Goal: Information Seeking & Learning: Learn about a topic

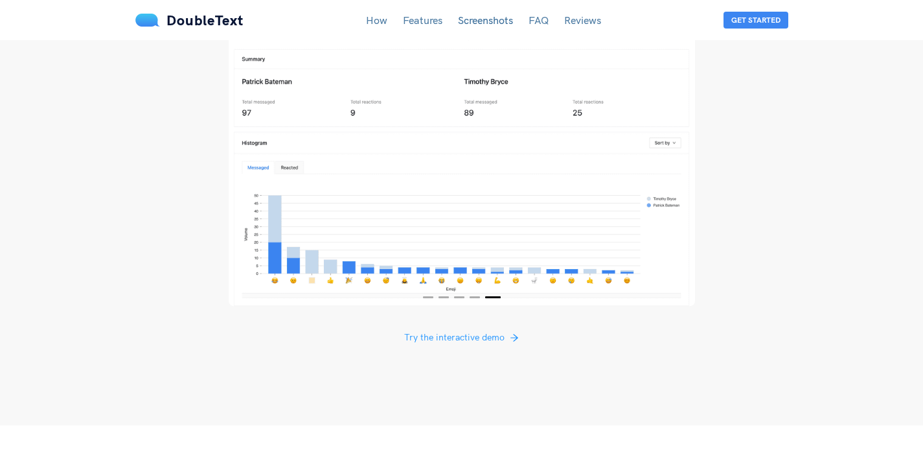
scroll to position [2456, 0]
click at [450, 329] on span "Try the interactive demo" at bounding box center [454, 336] width 100 height 14
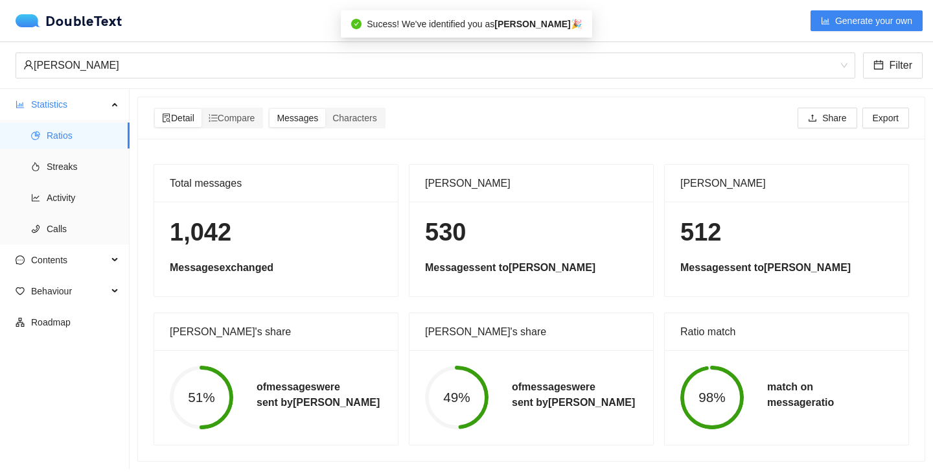
click at [223, 235] on h1 "1,042" at bounding box center [276, 232] width 213 height 30
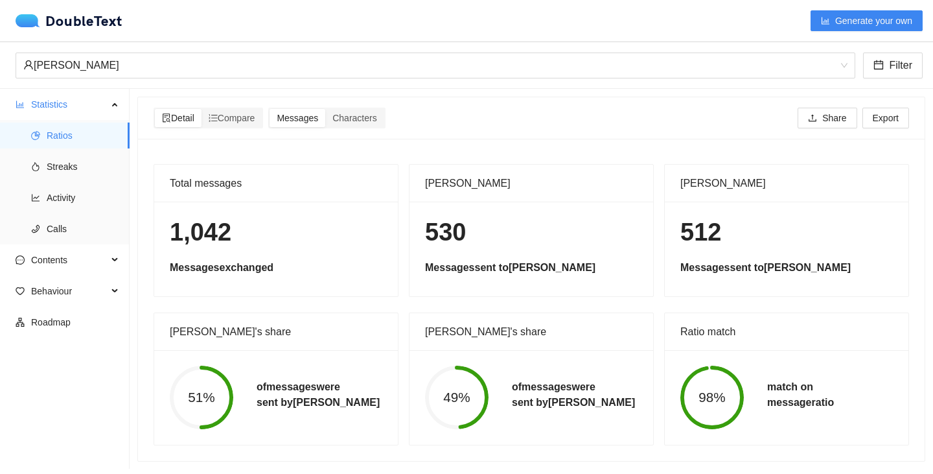
scroll to position [10, 0]
click at [232, 112] on span "Compare" at bounding box center [232, 117] width 47 height 10
click at [202, 108] on input "Compare" at bounding box center [202, 108] width 0 height 0
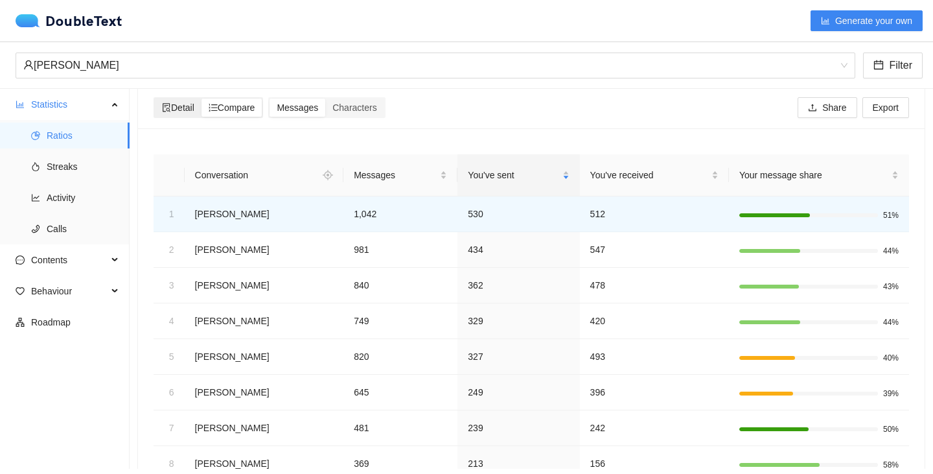
click at [192, 103] on span "Detail" at bounding box center [178, 107] width 32 height 10
click at [155, 99] on input "Detail" at bounding box center [155, 99] width 0 height 0
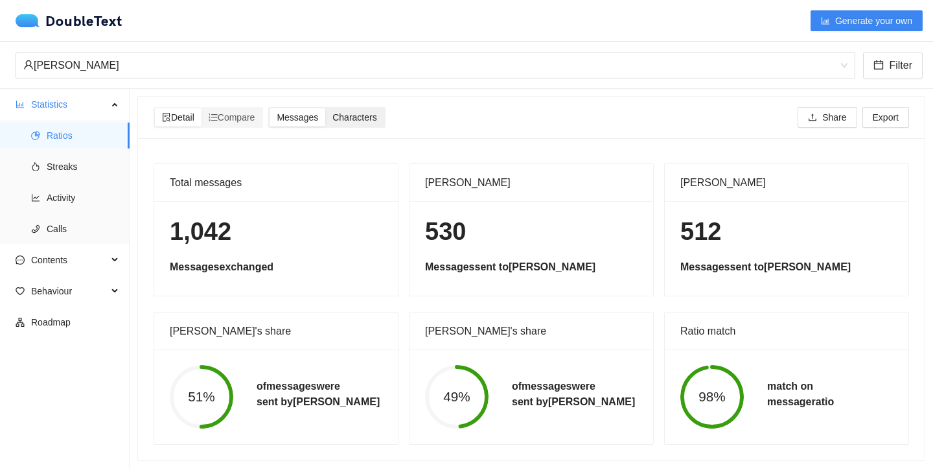
click at [367, 112] on span "Characters" at bounding box center [354, 117] width 44 height 10
click at [325, 108] on input "Characters" at bounding box center [325, 108] width 0 height 0
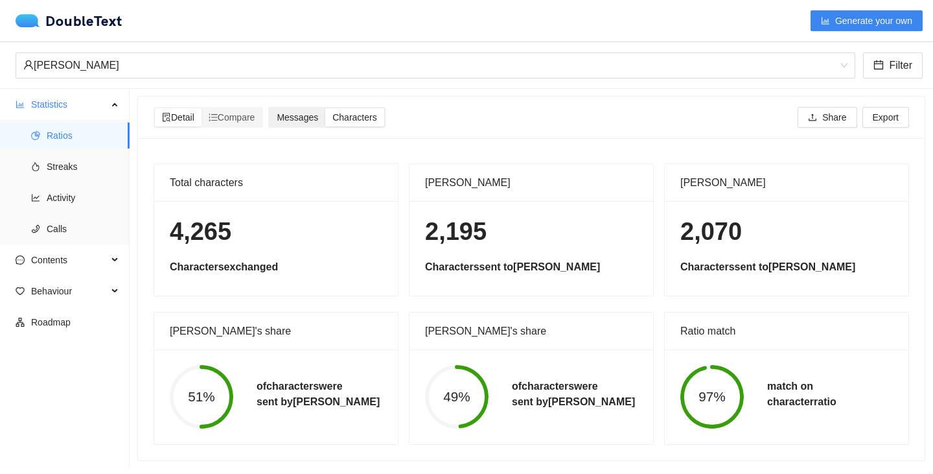
click at [325, 108] on div "Messages" at bounding box center [298, 117] width 56 height 18
click at [270, 108] on input "Messages" at bounding box center [270, 108] width 0 height 0
click at [59, 165] on span "Streaks" at bounding box center [83, 167] width 73 height 26
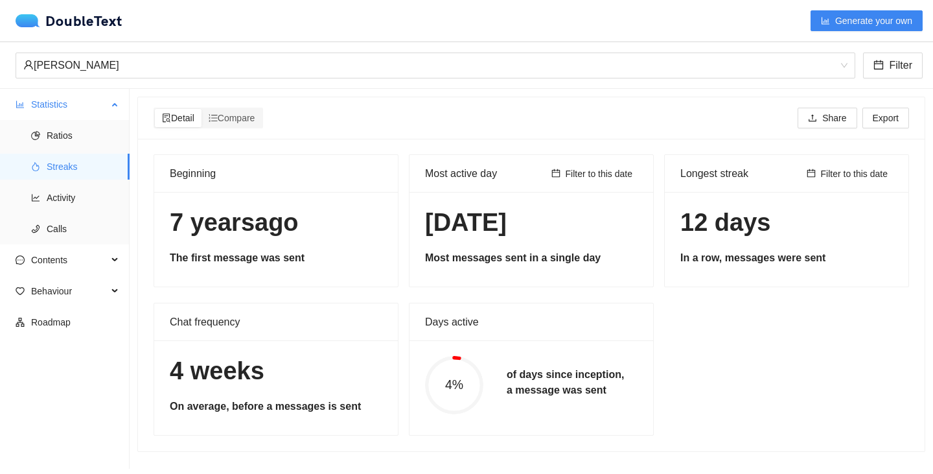
scroll to position [1, 0]
click at [79, 209] on span "Activity" at bounding box center [83, 198] width 73 height 26
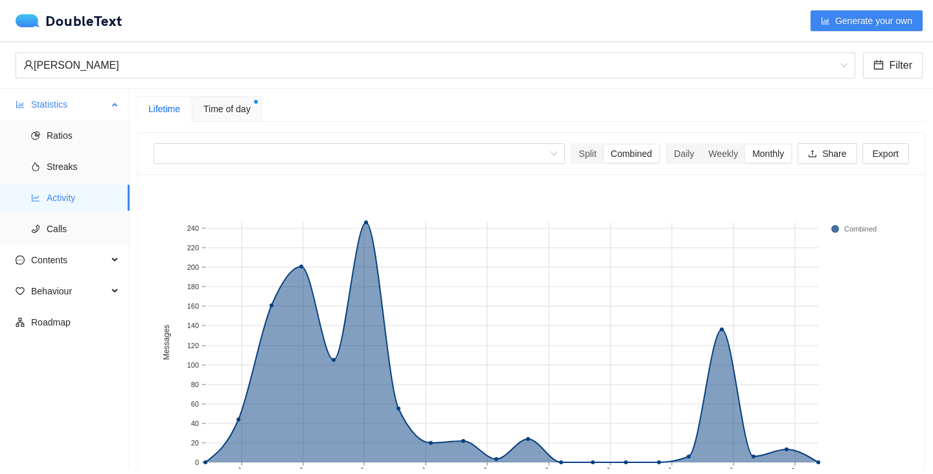
scroll to position [10, 0]
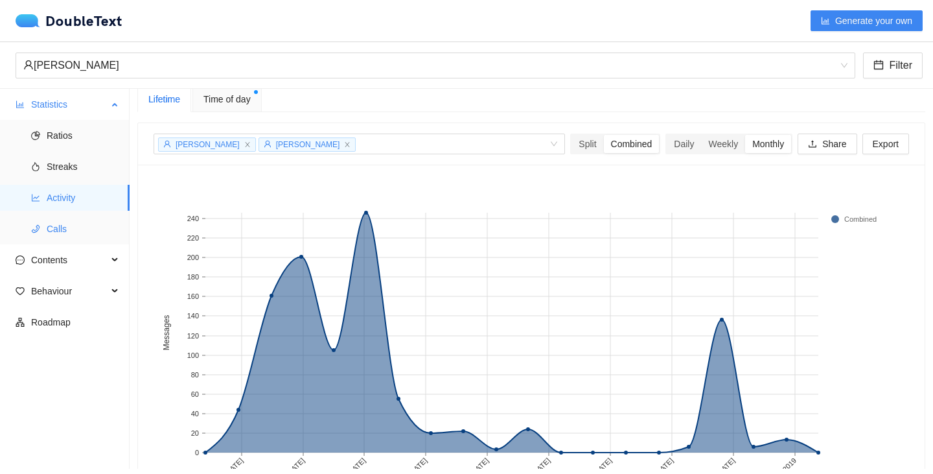
click at [44, 225] on li "Calls" at bounding box center [65, 229] width 130 height 26
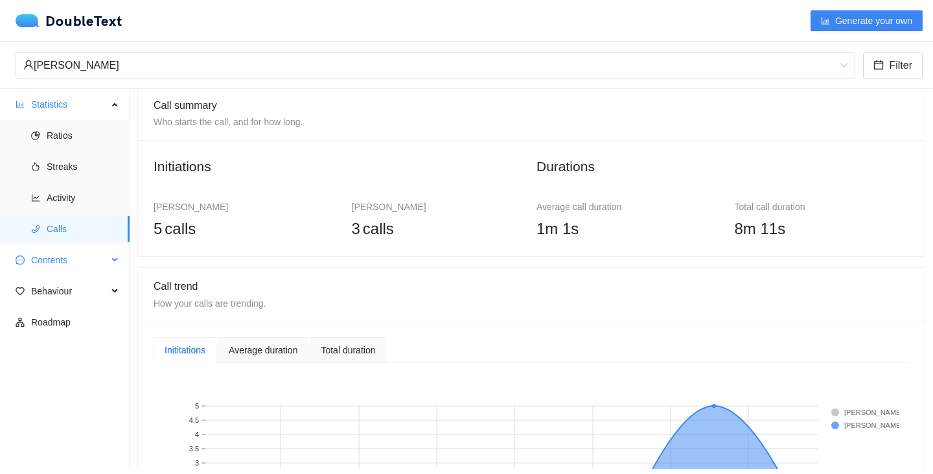
click at [47, 260] on span "Contents" at bounding box center [69, 260] width 76 height 26
click at [50, 279] on span "Word Cloud" at bounding box center [83, 291] width 73 height 26
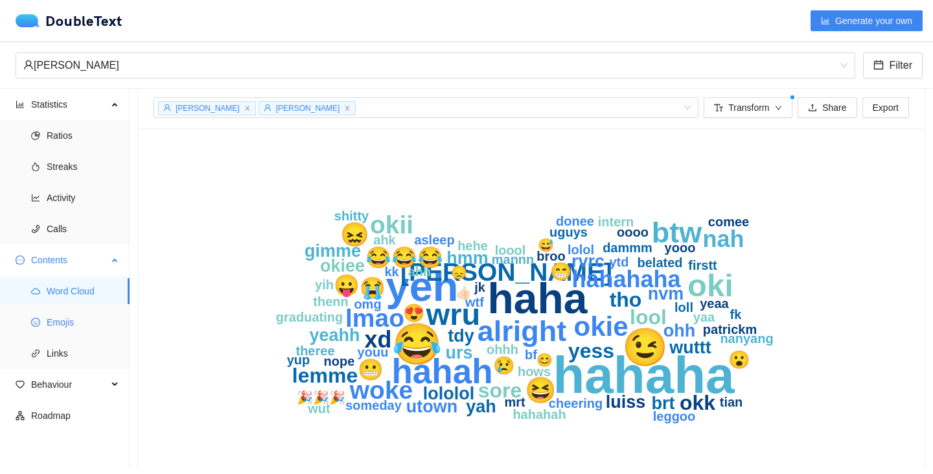
click at [56, 315] on span "Emojis" at bounding box center [83, 322] width 73 height 26
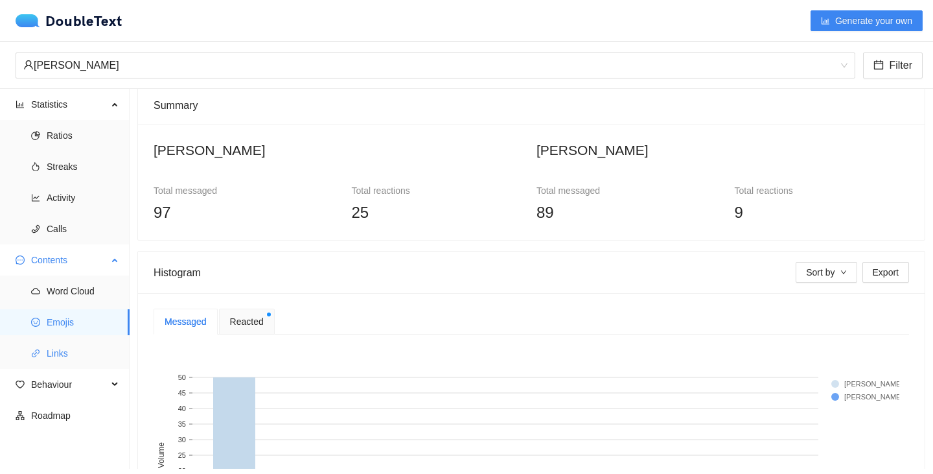
click at [57, 349] on span "Links" at bounding box center [83, 353] width 73 height 26
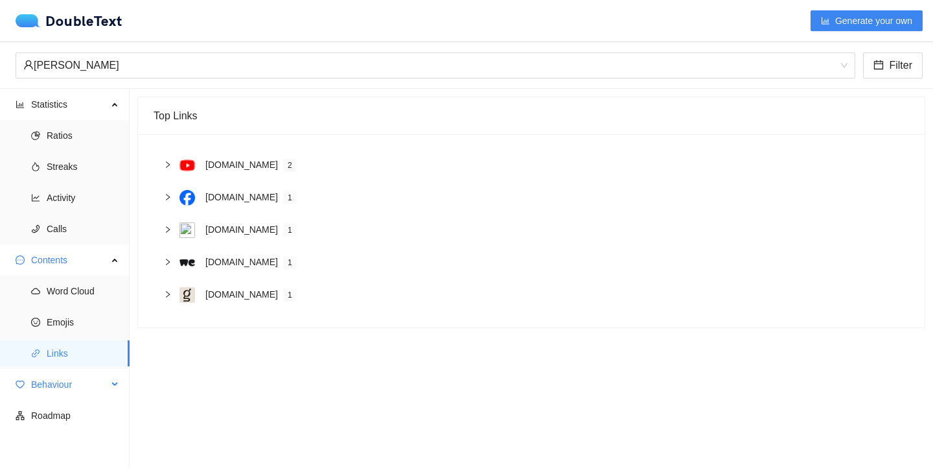
click at [57, 375] on span "Behaviour" at bounding box center [69, 384] width 76 height 26
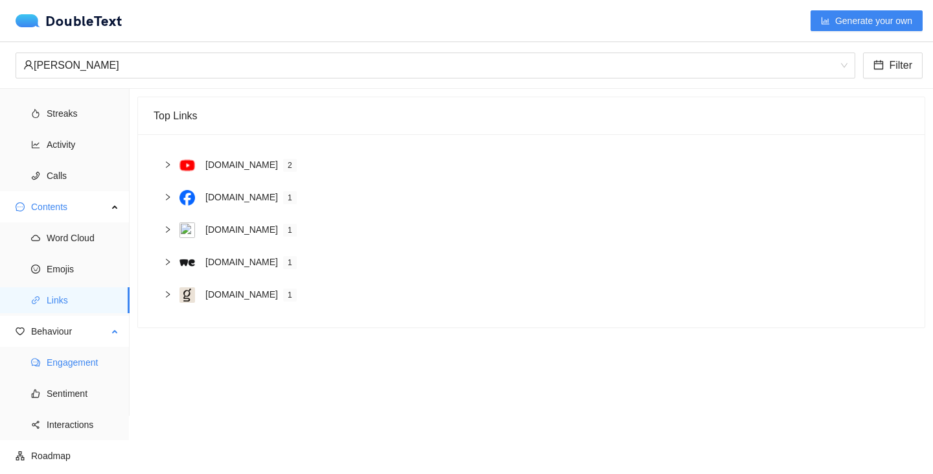
click at [68, 367] on span "Engagement" at bounding box center [83, 362] width 73 height 26
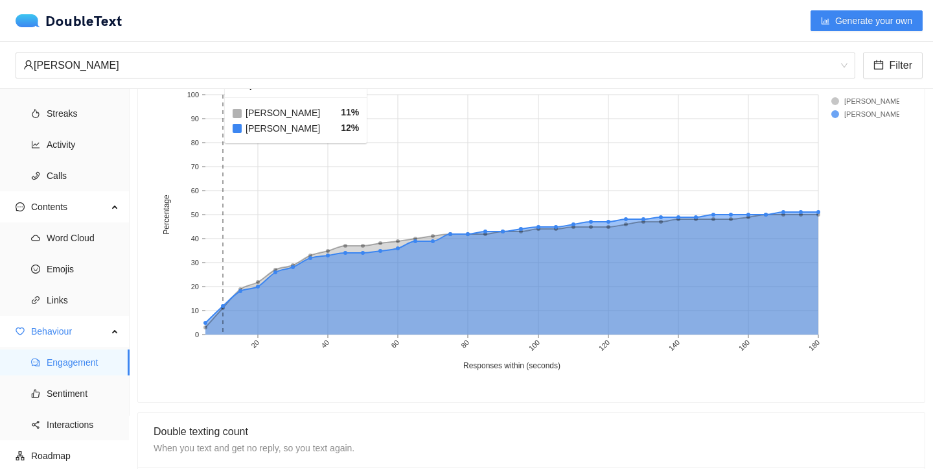
scroll to position [550, 0]
click at [73, 399] on span "Sentiment" at bounding box center [83, 393] width 73 height 26
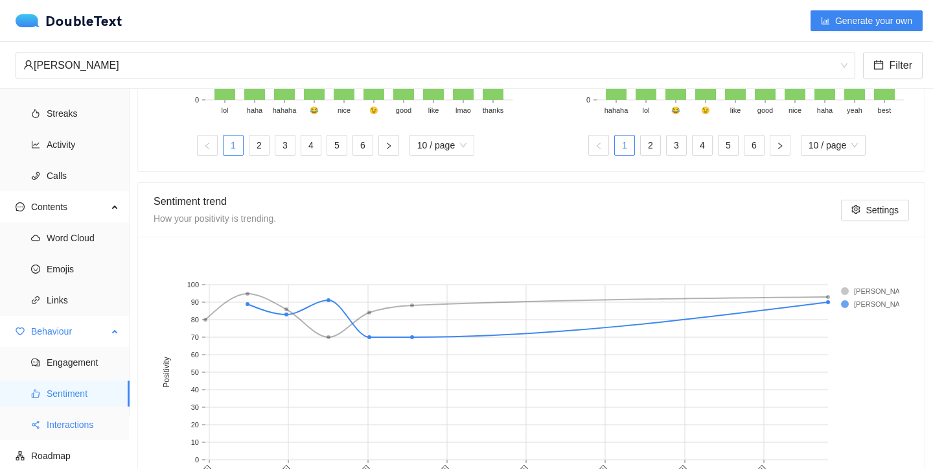
click at [69, 429] on span "Interactions" at bounding box center [83, 425] width 73 height 26
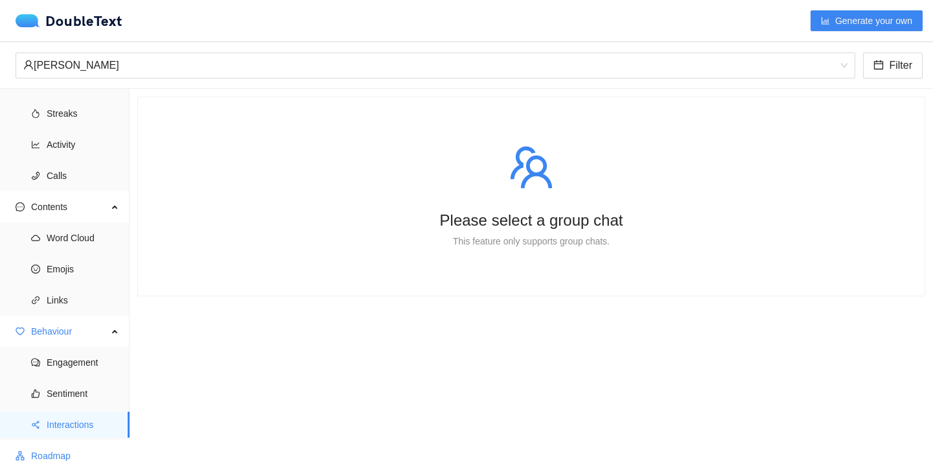
click at [65, 455] on span "Roadmap" at bounding box center [75, 456] width 88 height 26
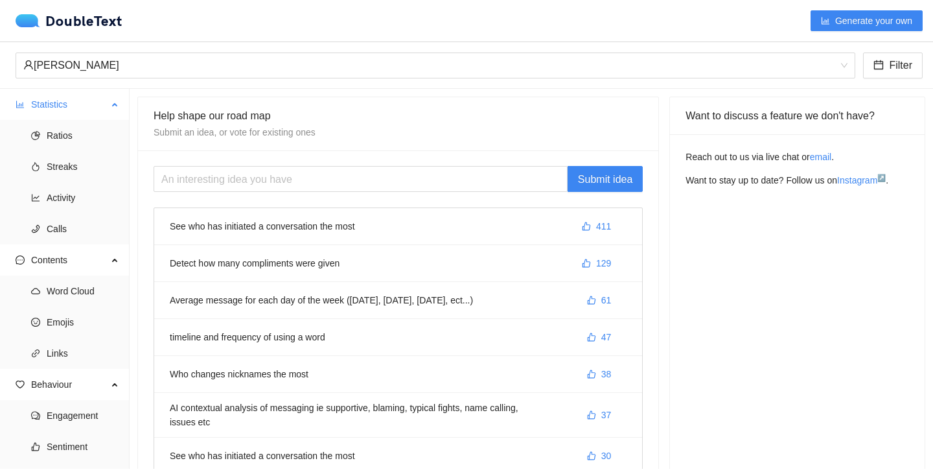
click at [64, 91] on span "Statistics" at bounding box center [69, 104] width 76 height 26
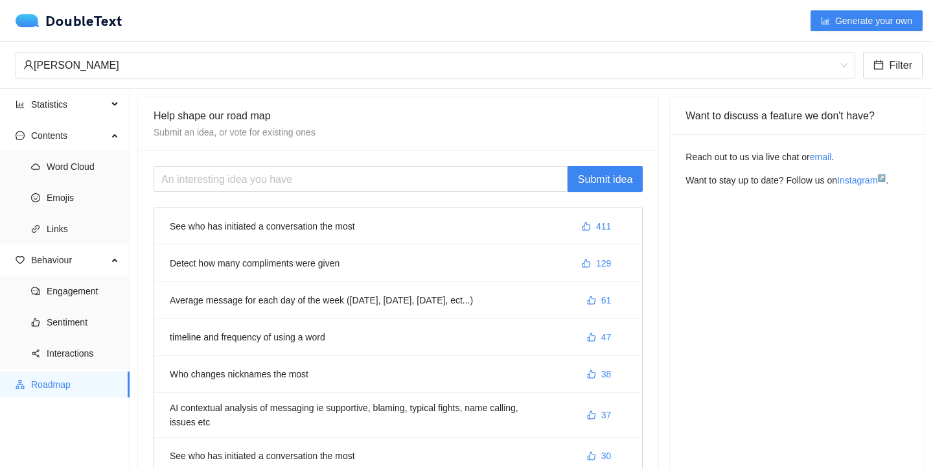
click at [90, 45] on div "[PERSON_NAME]" at bounding box center [466, 65] width 933 height 47
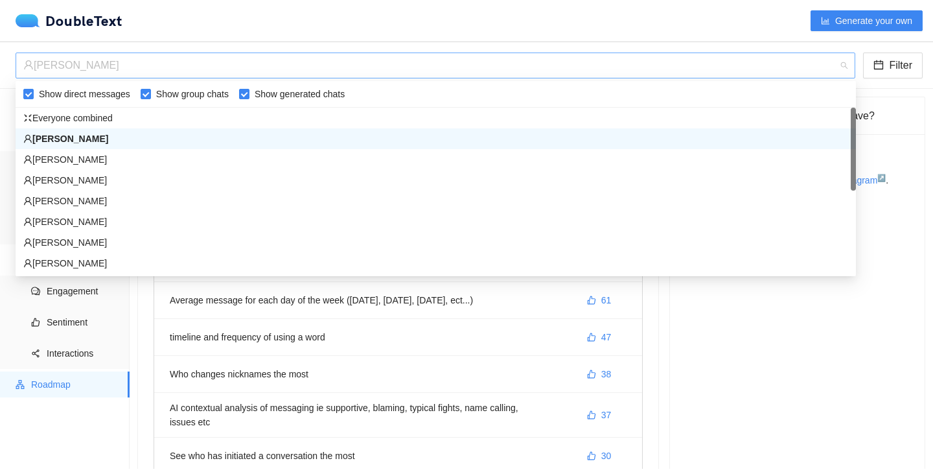
click at [84, 66] on div "[PERSON_NAME]" at bounding box center [429, 65] width 813 height 25
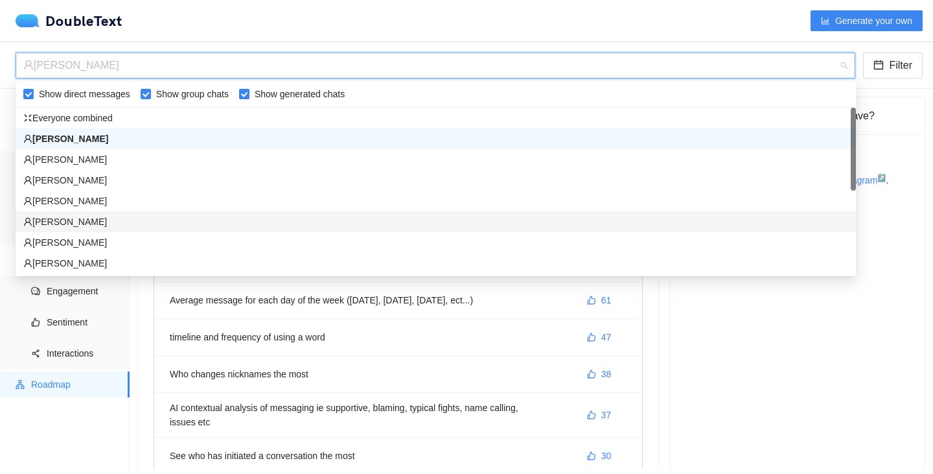
click at [69, 213] on div "[PERSON_NAME]" at bounding box center [436, 221] width 841 height 21
